Goal: Task Accomplishment & Management: Complete application form

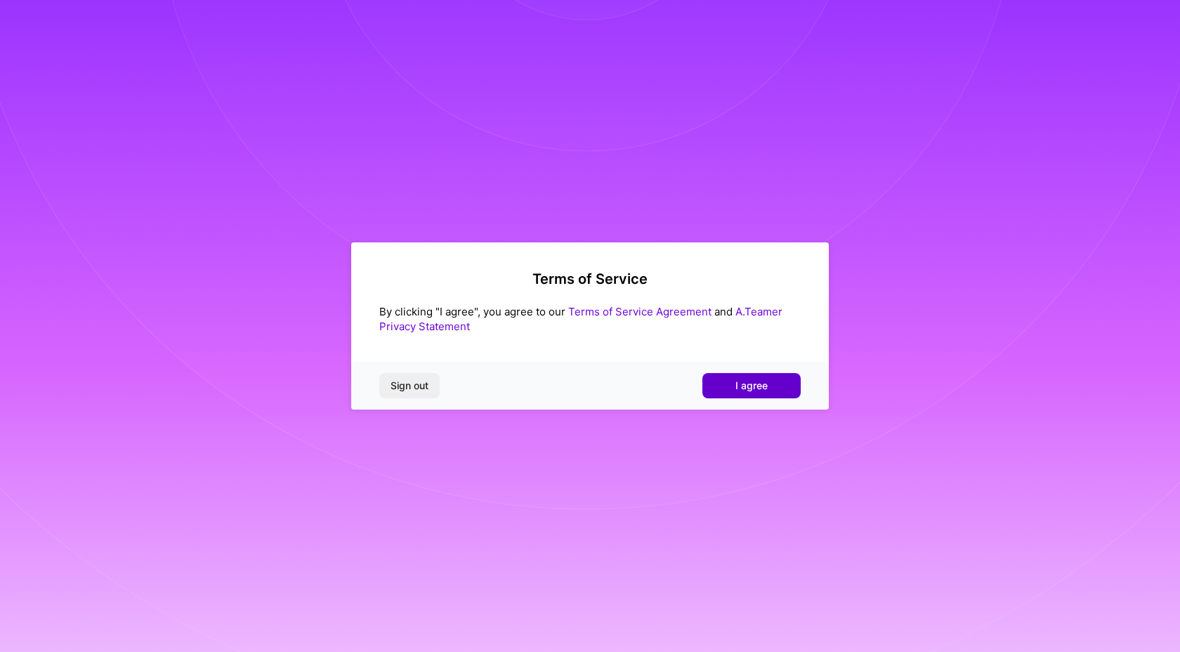
click at [726, 385] on button "I agree" at bounding box center [752, 385] width 98 height 25
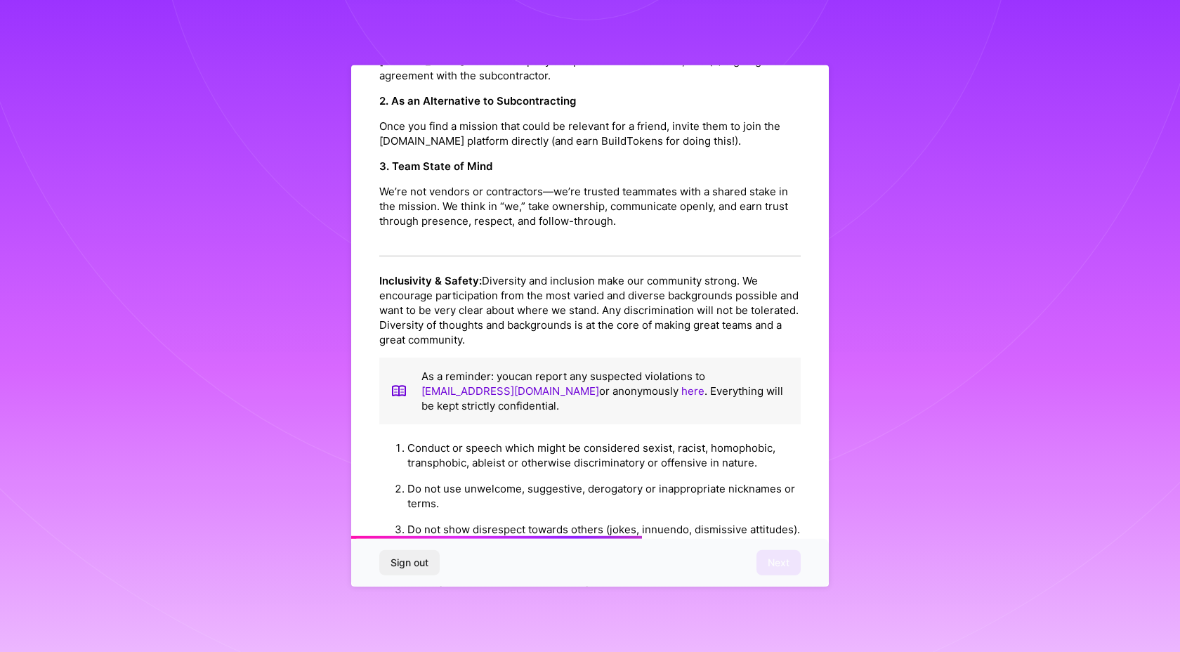
scroll to position [1407, 0]
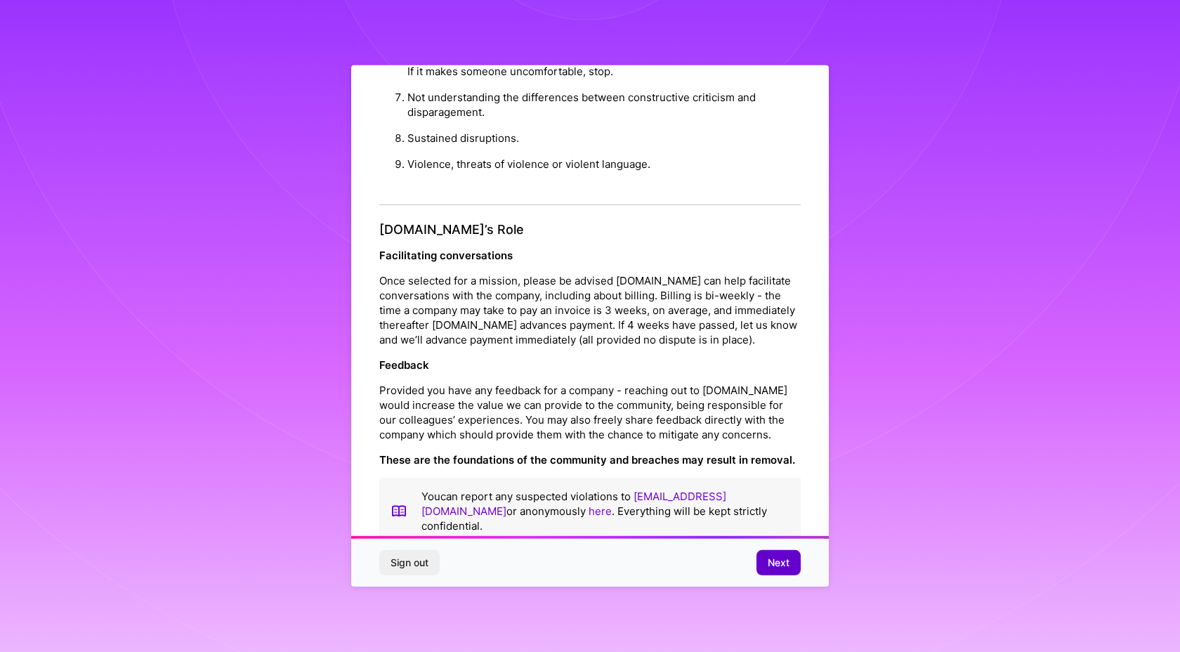
click at [777, 568] on span "Next" at bounding box center [779, 563] width 22 height 14
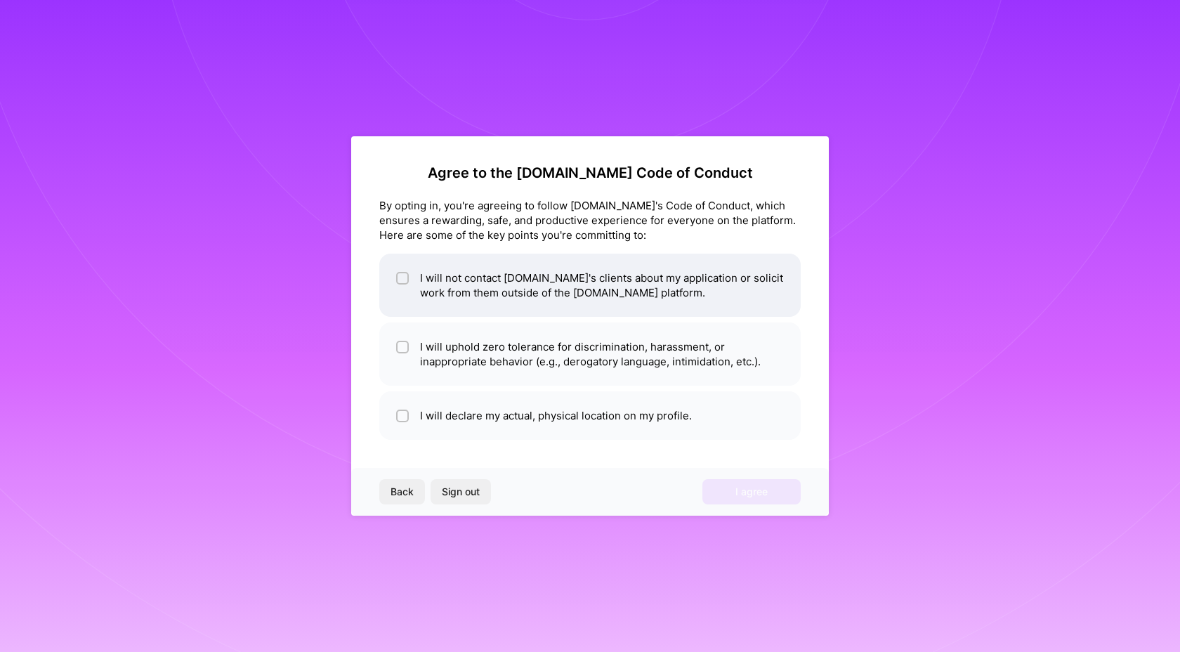
click at [405, 279] on input "checkbox" at bounding box center [404, 279] width 10 height 10
checkbox input "true"
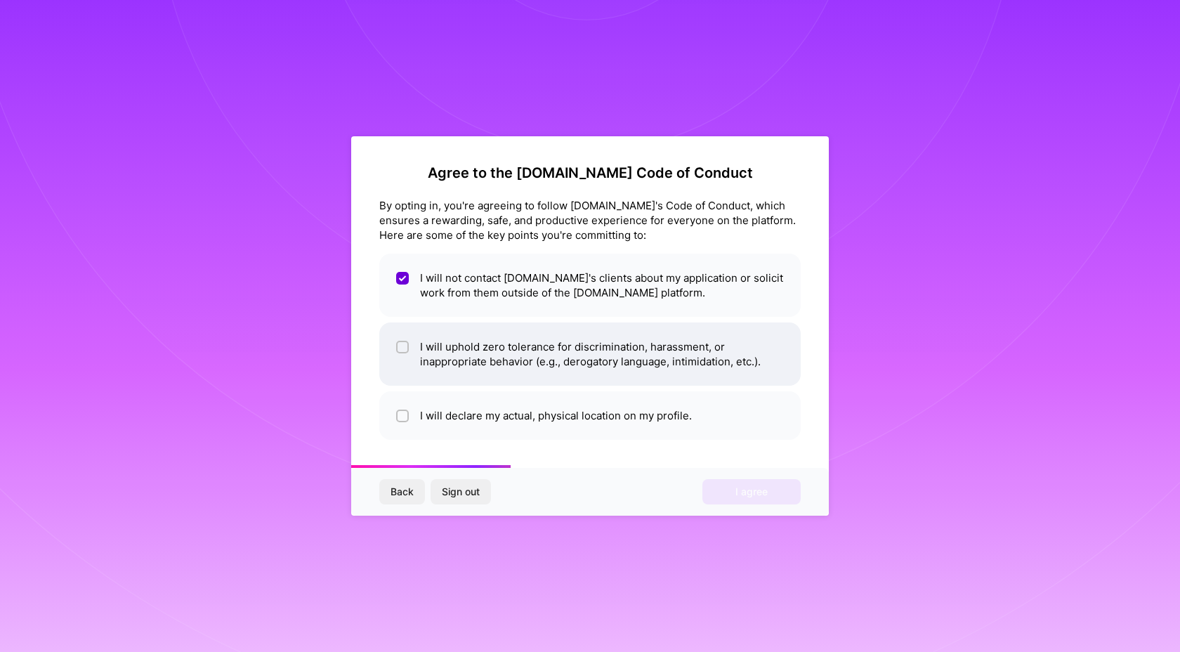
click at [403, 347] on input "checkbox" at bounding box center [404, 348] width 10 height 10
checkbox input "true"
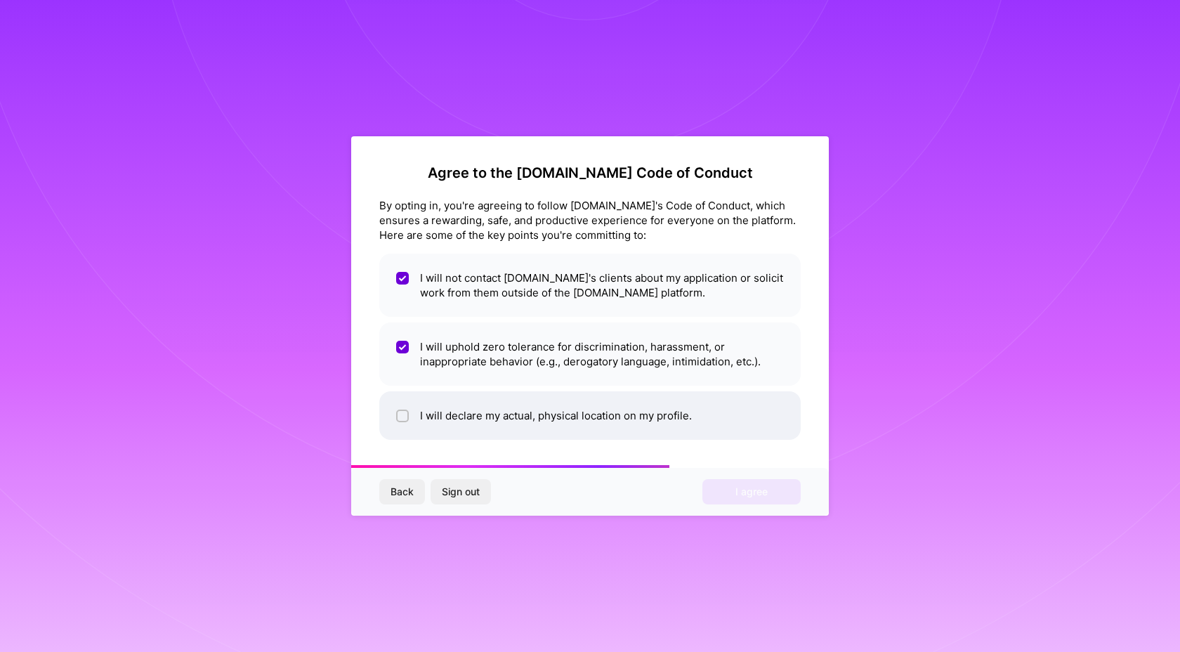
click at [403, 418] on input "checkbox" at bounding box center [404, 417] width 10 height 10
checkbox input "true"
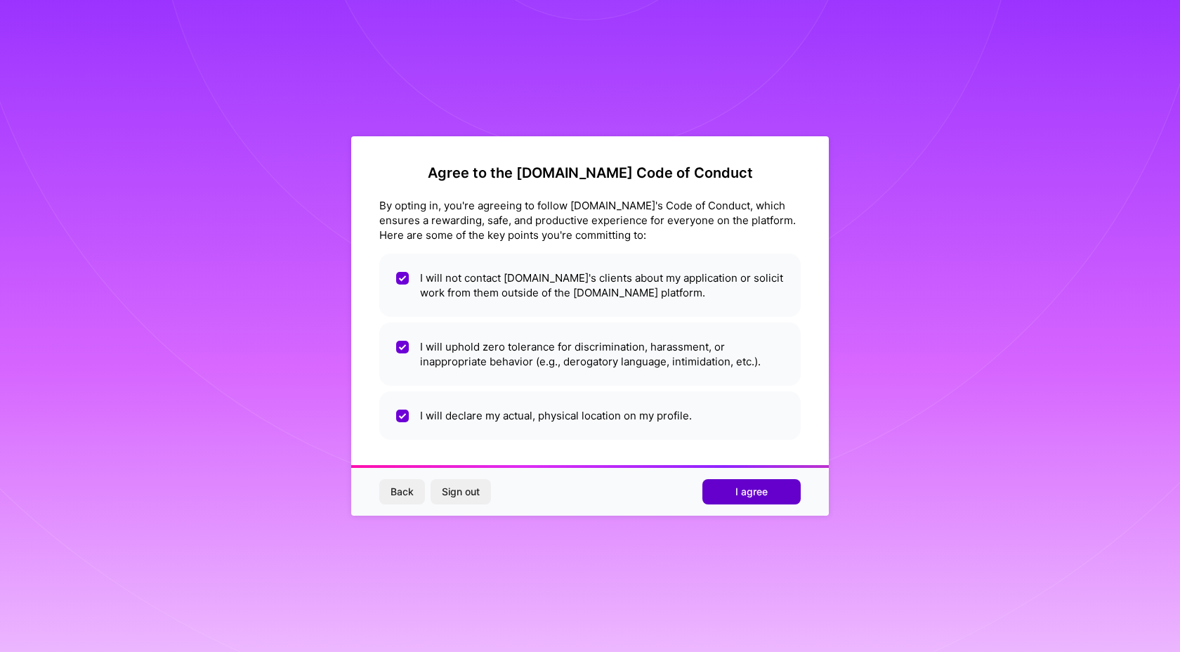
click at [750, 492] on span "I agree" at bounding box center [752, 492] width 32 height 14
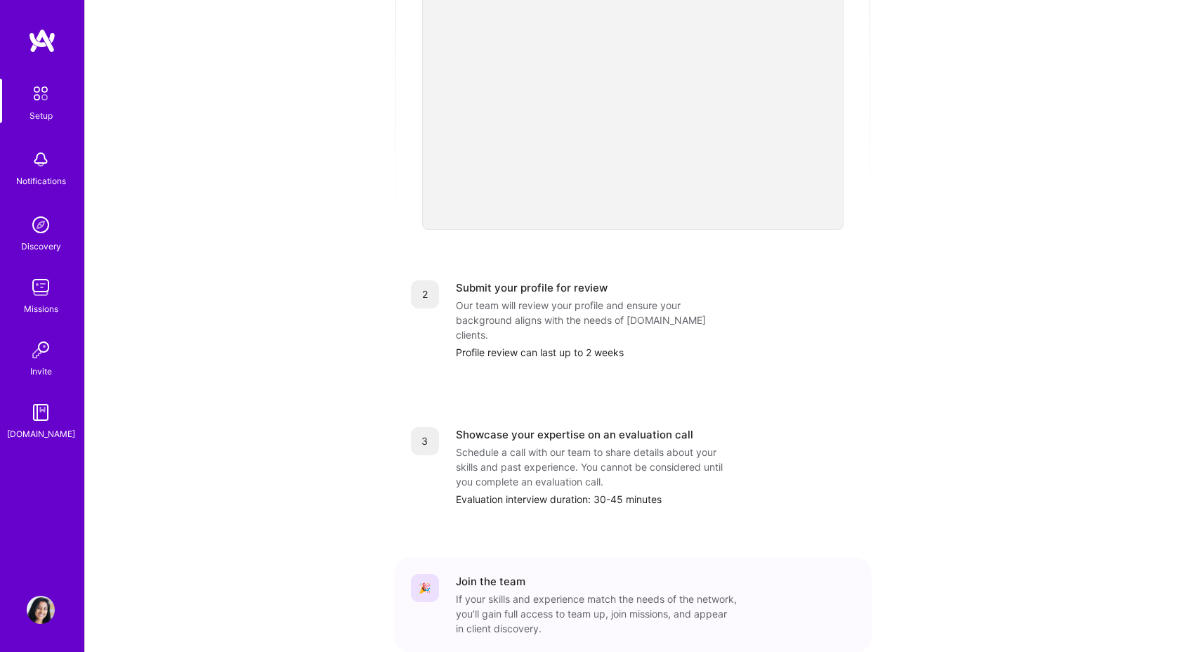
scroll to position [415, 0]
